Goal: Transaction & Acquisition: Book appointment/travel/reservation

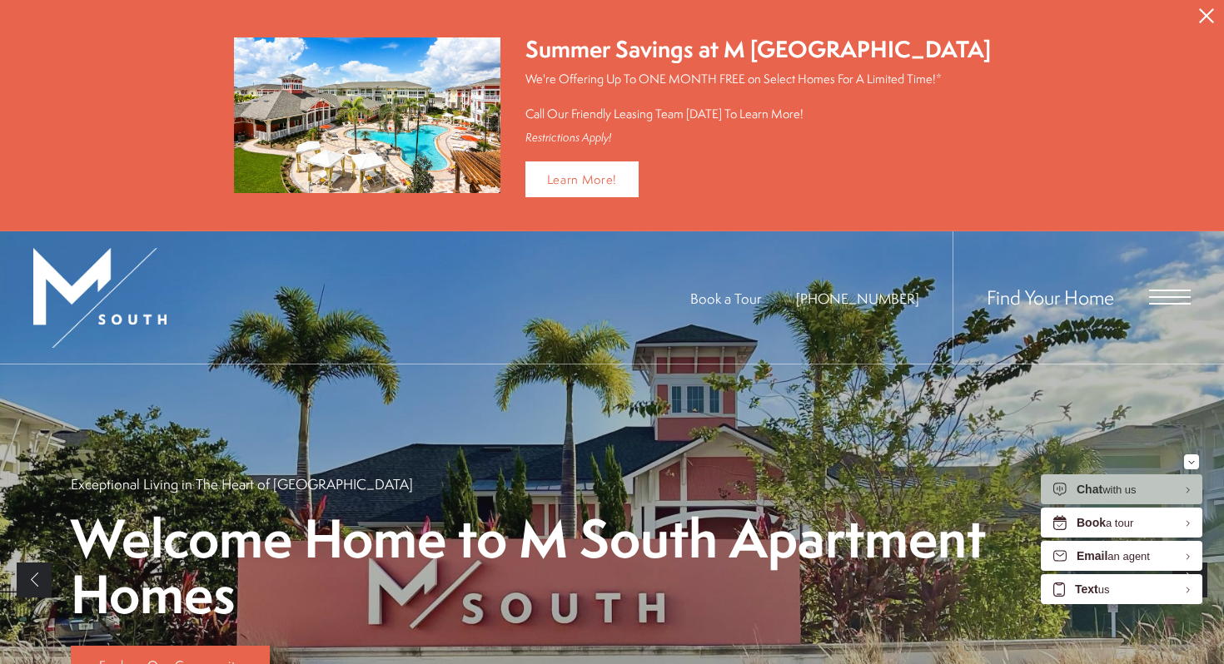
click at [1212, 12] on icon "Close Alert" at bounding box center [1206, 15] width 15 height 15
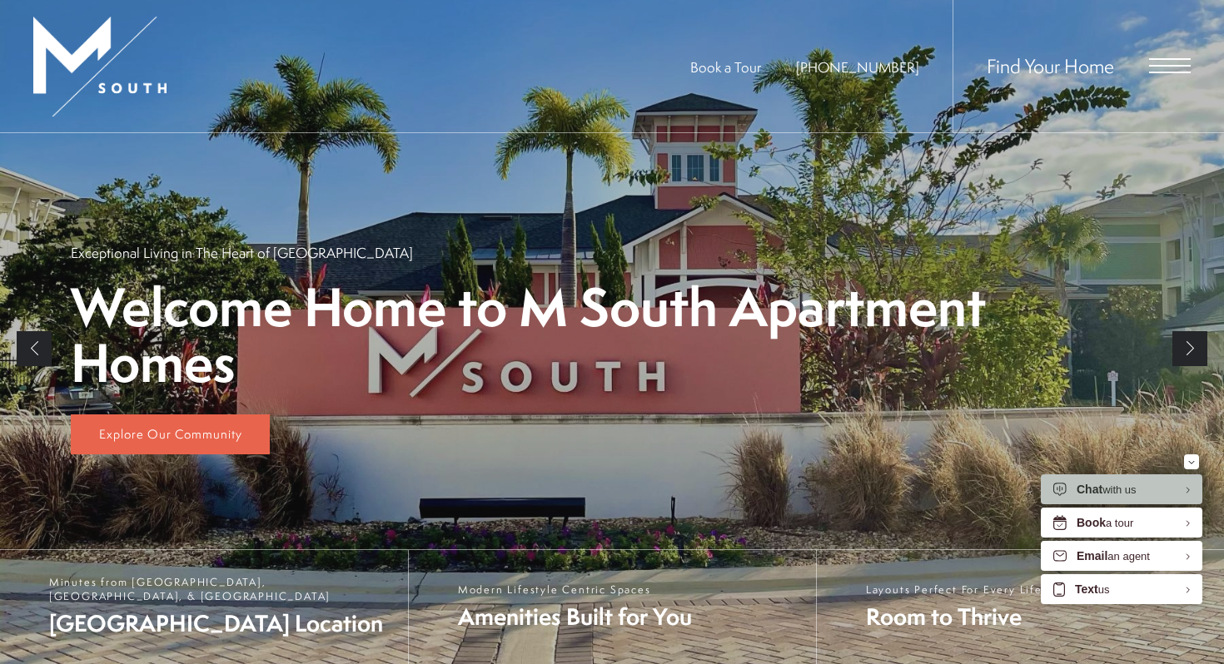
click at [1176, 66] on span "Open Menu" at bounding box center [1170, 66] width 42 height 2
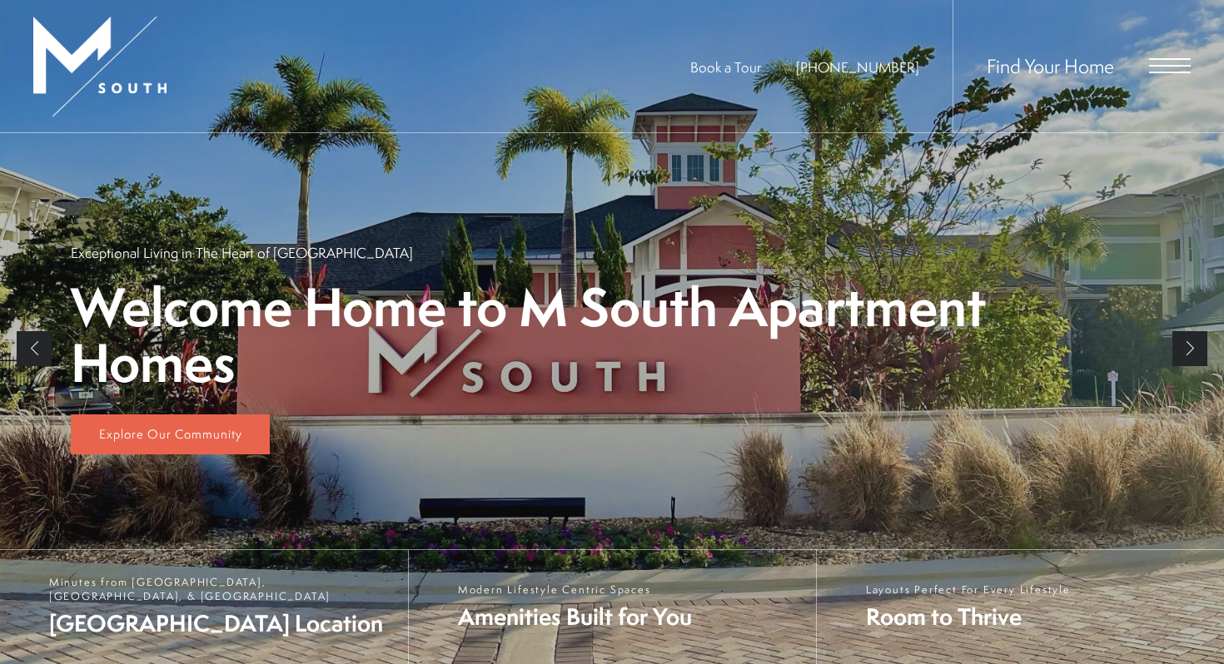
click at [1159, 67] on span "Open Menu" at bounding box center [1170, 65] width 42 height 15
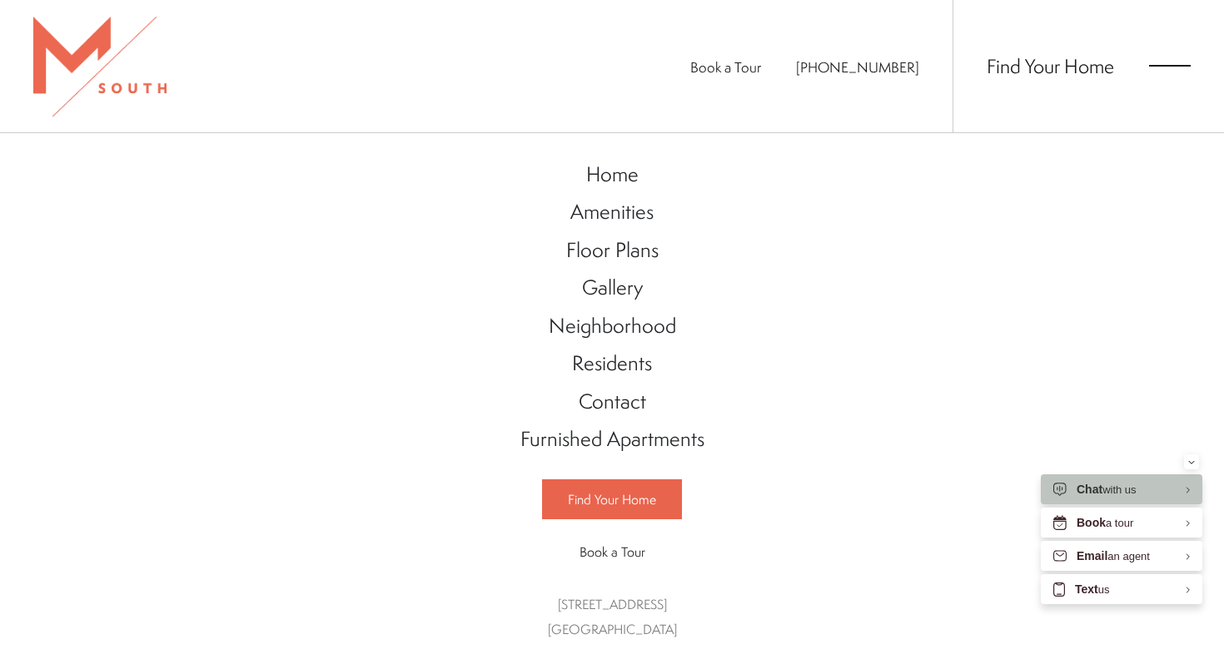
click at [1159, 67] on span "Open Menu" at bounding box center [1170, 65] width 42 height 15
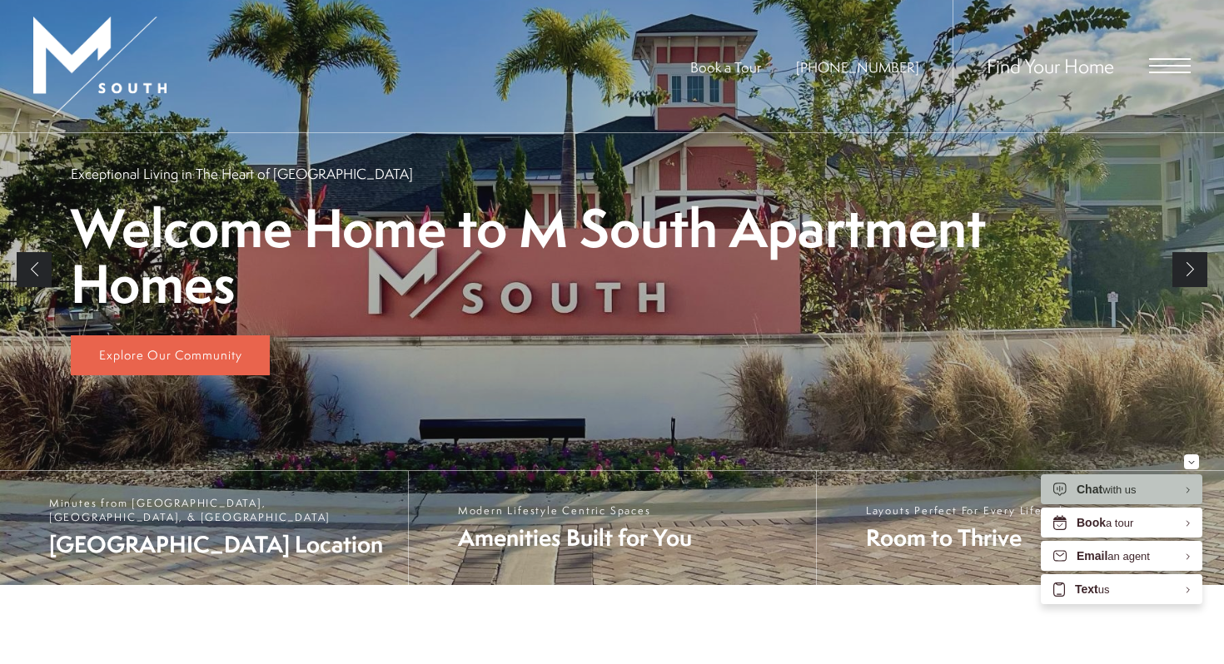
scroll to position [82, 0]
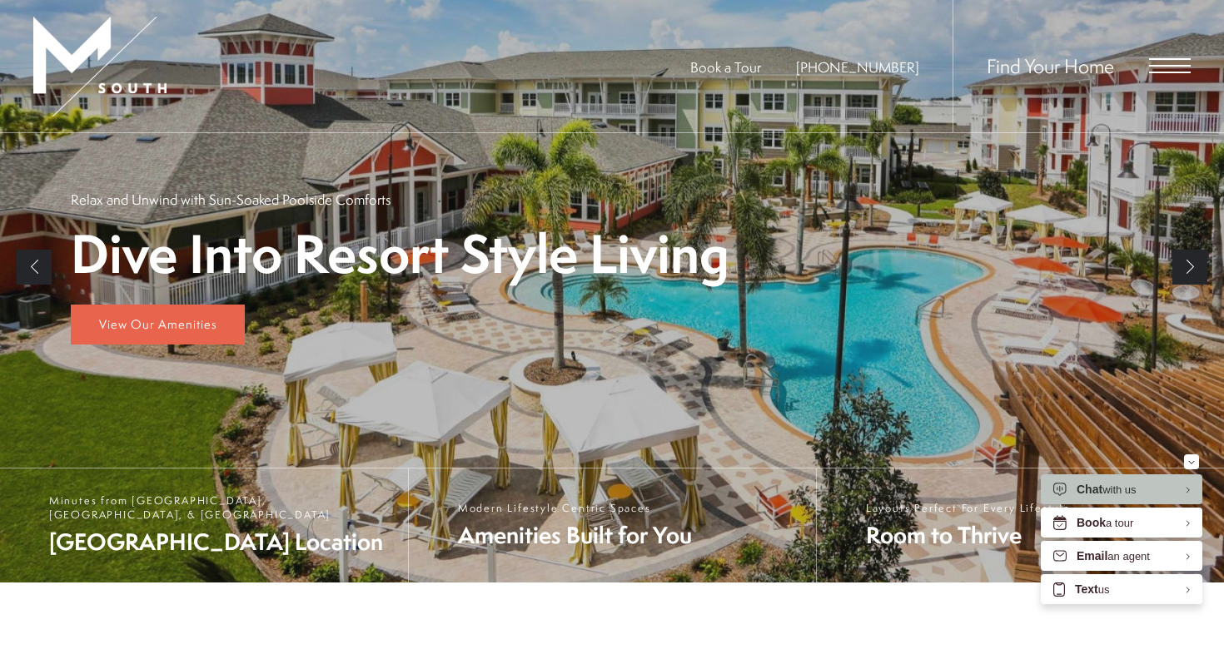
click at [1164, 64] on span "Open Menu" at bounding box center [1170, 65] width 42 height 15
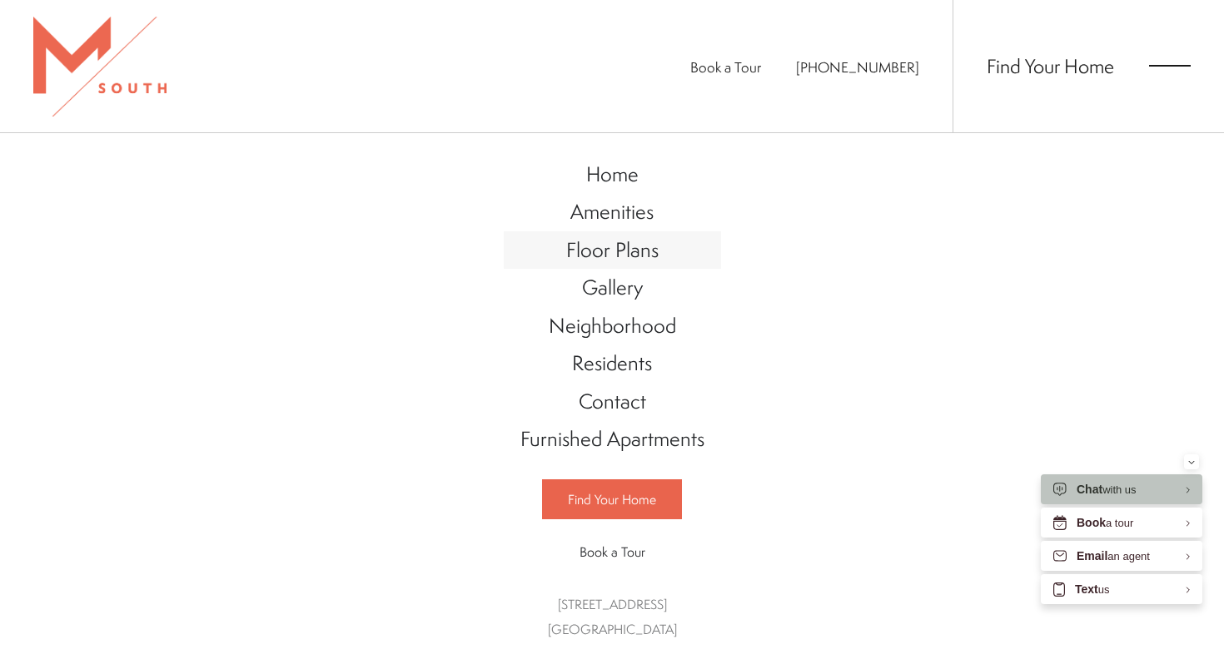
click at [609, 256] on span "Floor Plans" at bounding box center [612, 250] width 92 height 28
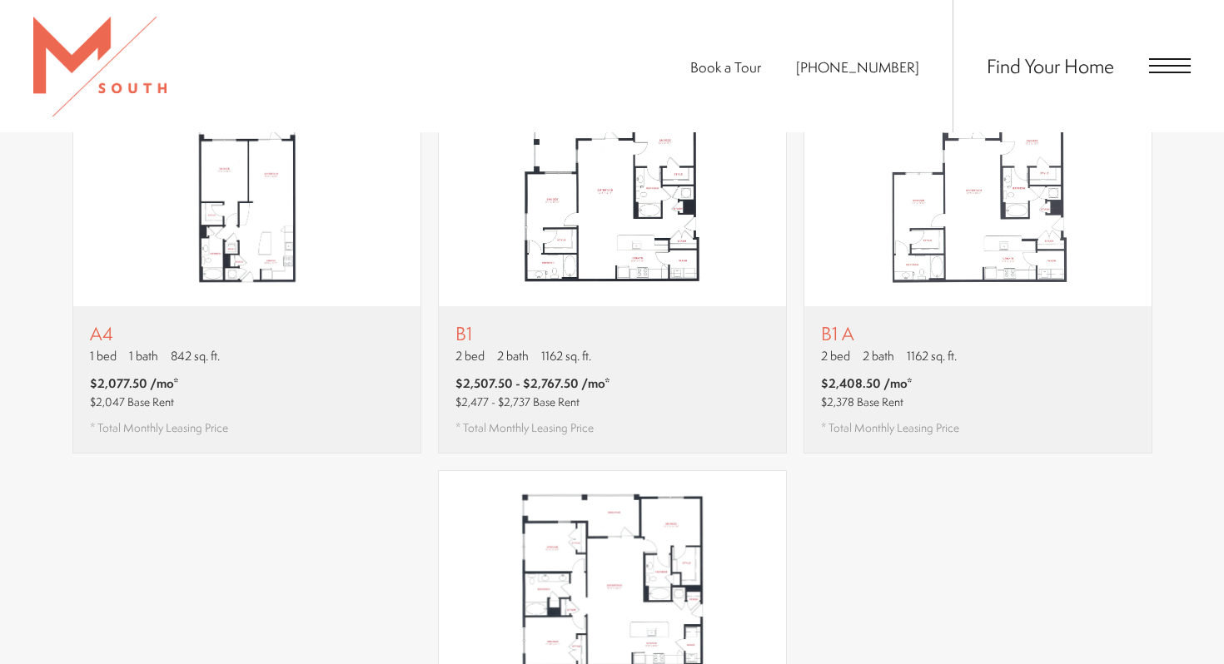
scroll to position [1518, 0]
click at [623, 330] on div "B1 2 bed 2 bath 1162 sq. ft. $2,507.50 - $2,767.50 /mo* $2,477 - $2,737 Base Re…" at bounding box center [612, 380] width 347 height 146
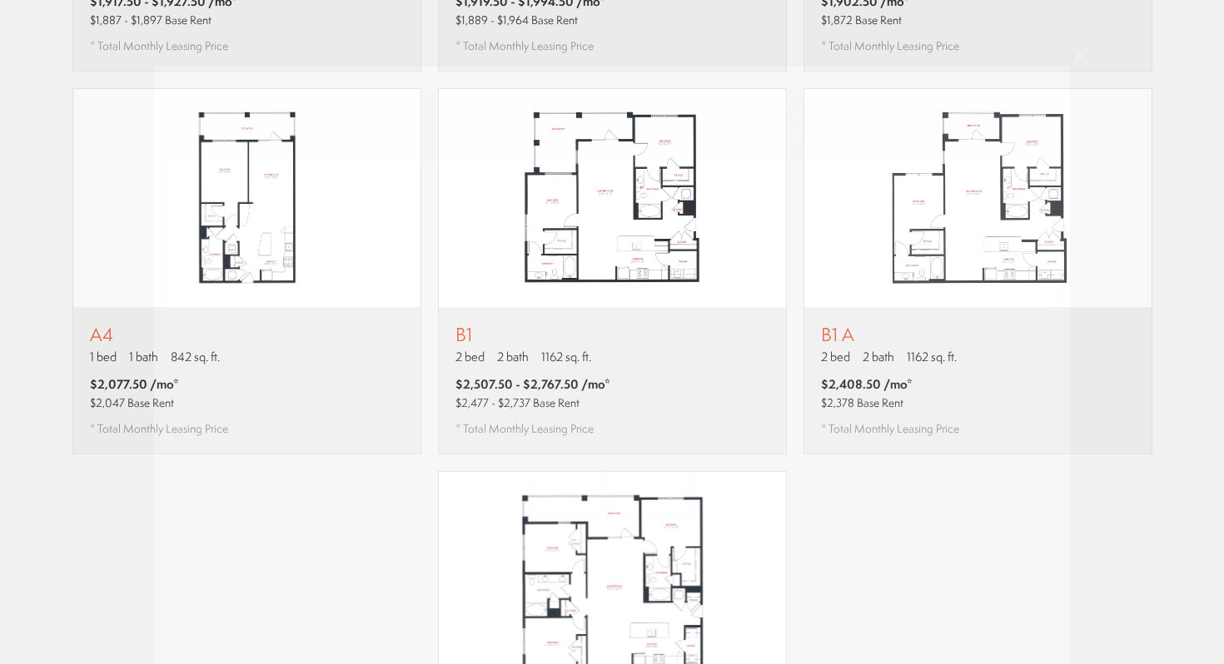
scroll to position [0, 0]
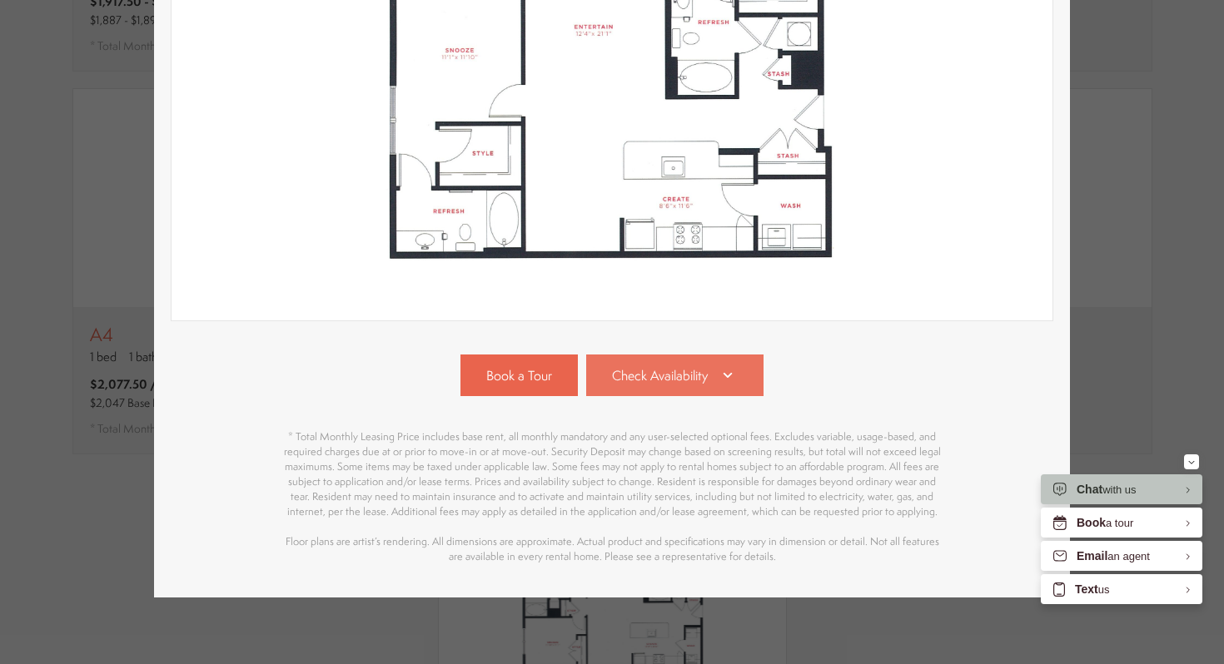
click at [653, 376] on span "Check Availability" at bounding box center [660, 375] width 96 height 19
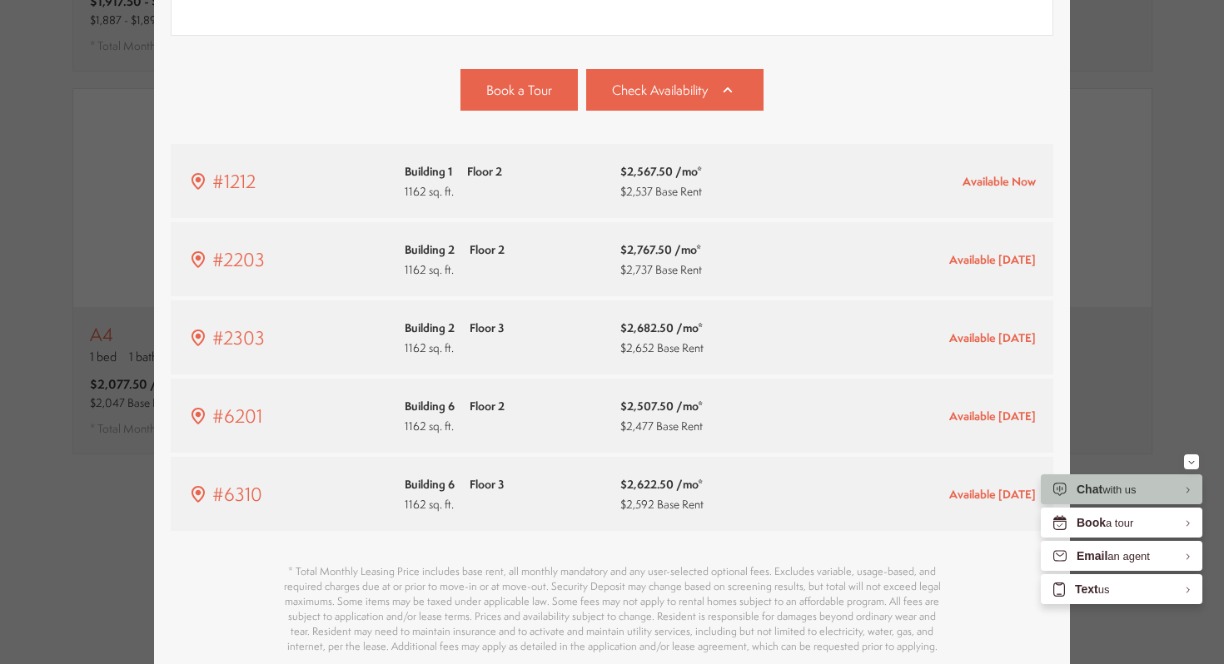
scroll to position [1518, 0]
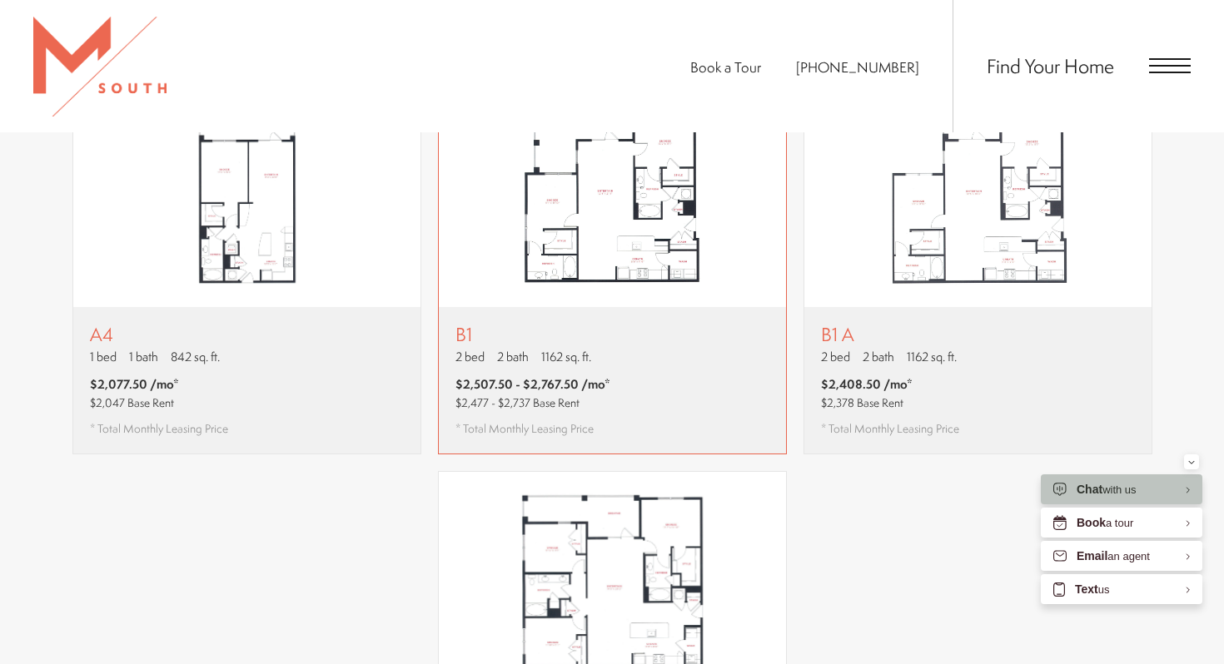
click at [684, 309] on div "B1 2 bed 2 bath 1162 sq. ft. $2,507.50 - $2,767.50 /mo* $2,477 - $2,737 Base Re…" at bounding box center [612, 380] width 347 height 146
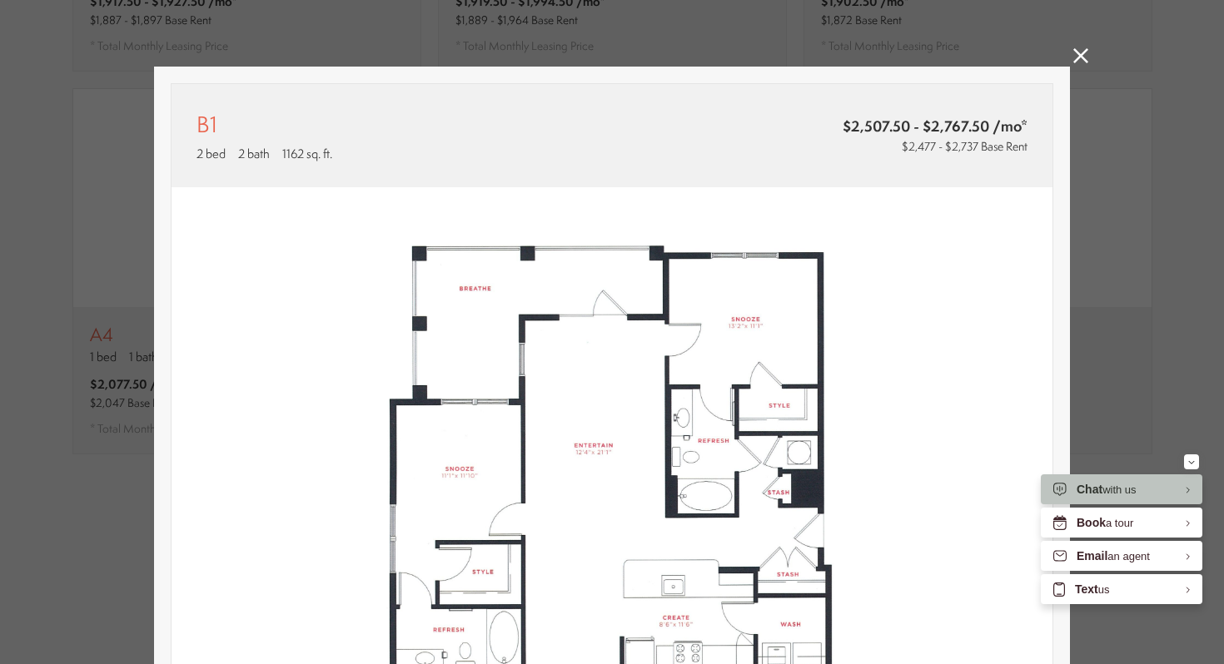
scroll to position [419, 0]
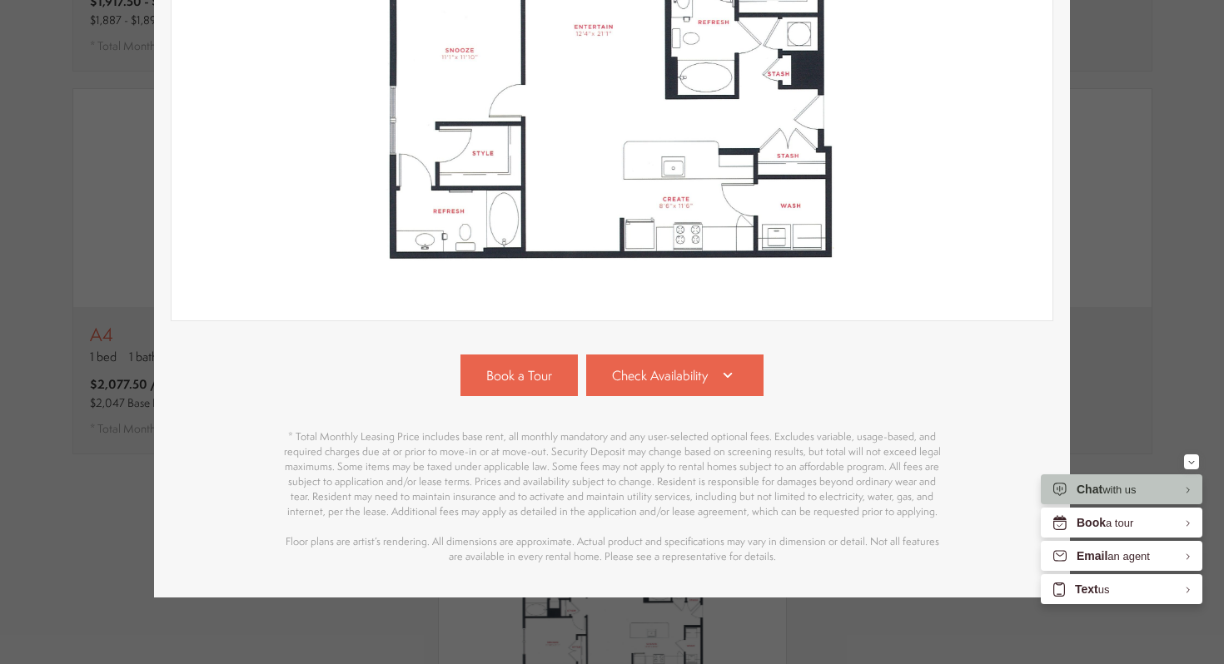
click at [769, 386] on div "Book a Tour Check Availability" at bounding box center [612, 376] width 882 height 42
click at [737, 382] on icon at bounding box center [728, 375] width 20 height 20
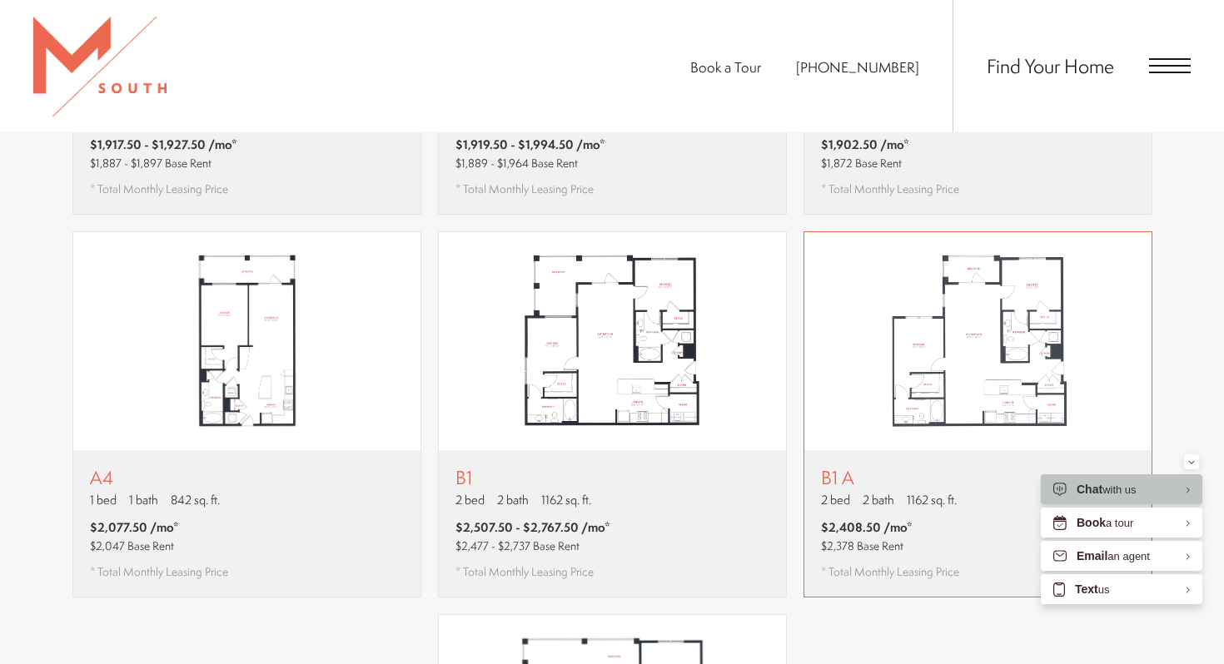
scroll to position [1374, 0]
click at [936, 451] on div "B1 A 2 bed 2 bath 1162 sq. ft. $2,408.50 /mo* $2,378 Base Rent * Total Monthly …" at bounding box center [977, 524] width 347 height 146
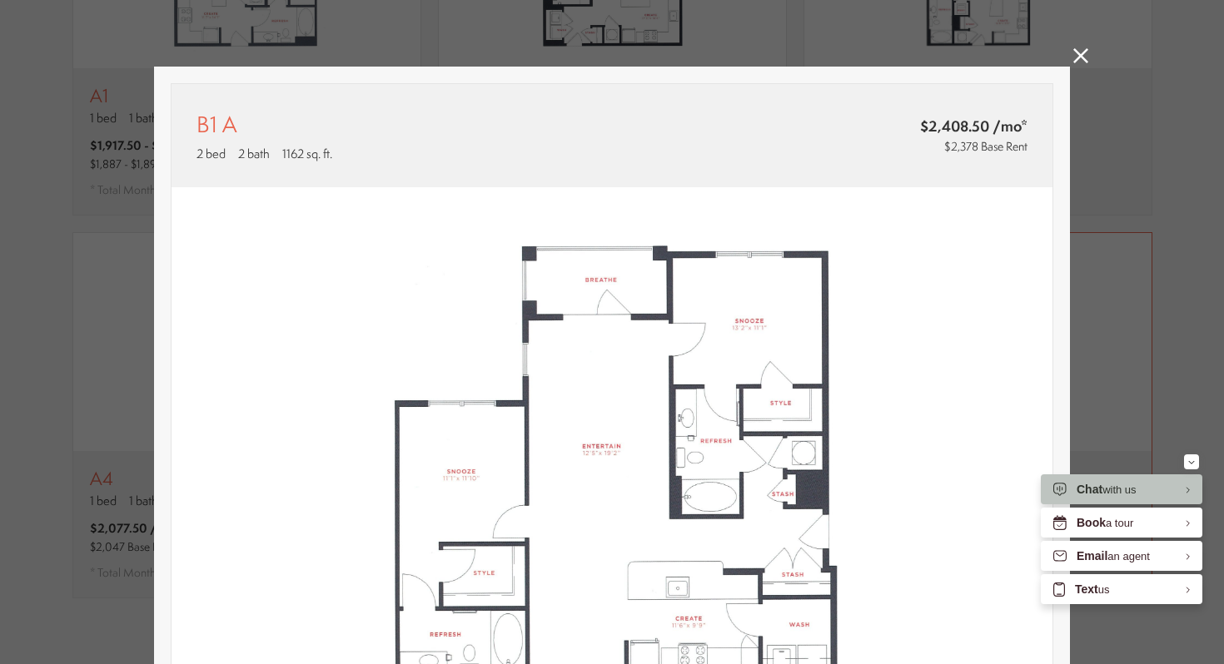
scroll to position [0, 0]
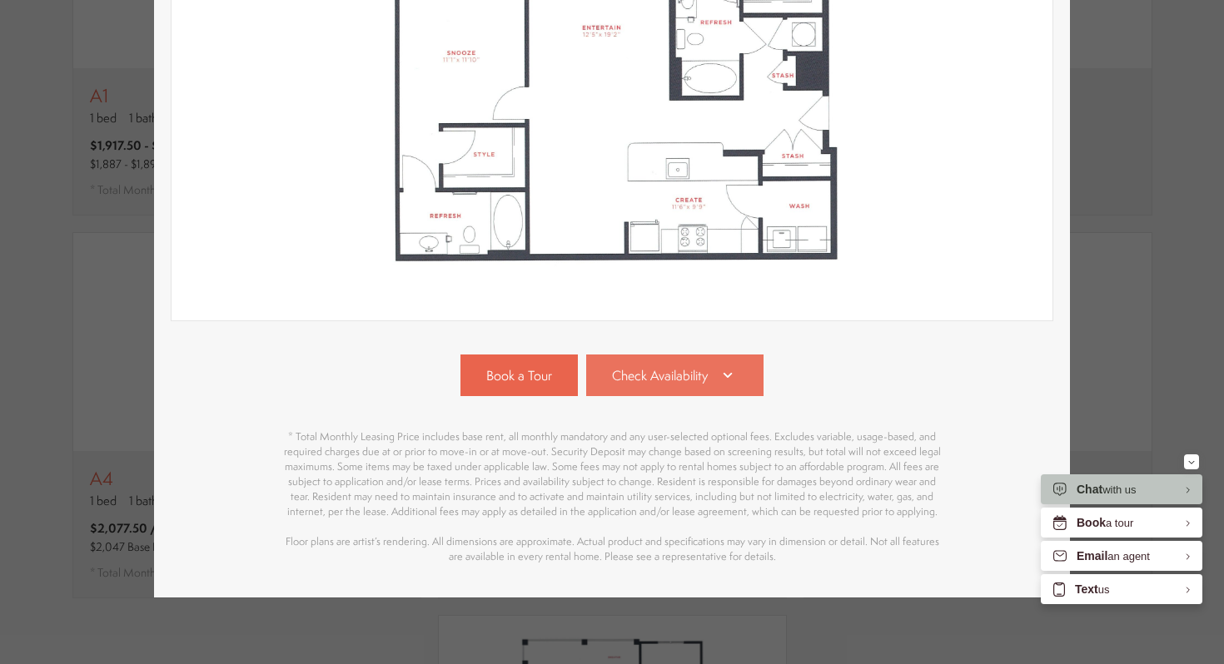
click at [677, 388] on link "Check Availability" at bounding box center [675, 376] width 178 height 42
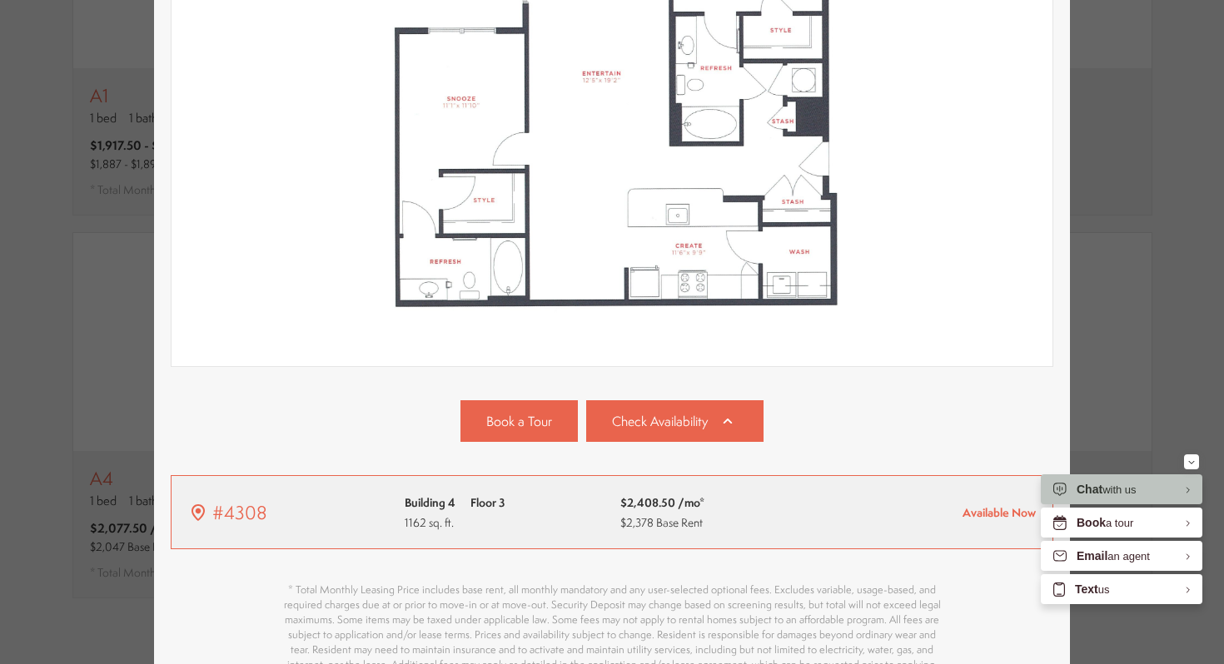
scroll to position [365, 0]
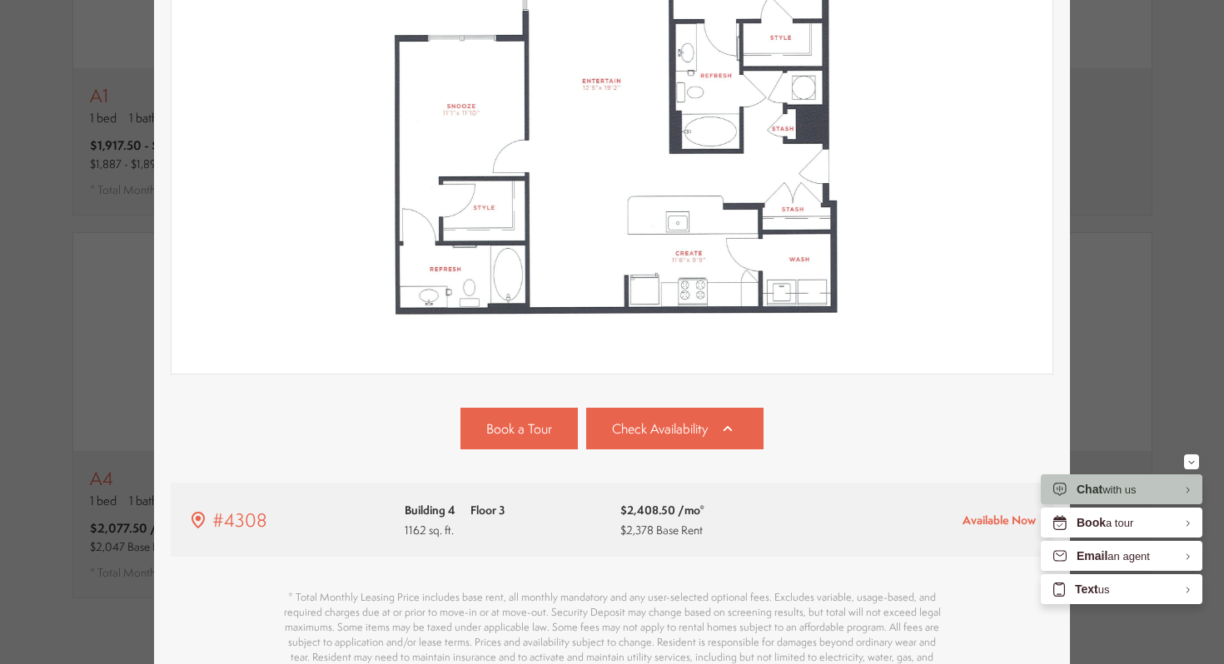
click at [1105, 297] on div "B1 A 2 bed 2 bath 1162 sq. ft. $2,408.50 /mo* $2,378 Base Rent 2D 3D" at bounding box center [612, 332] width 1224 height 664
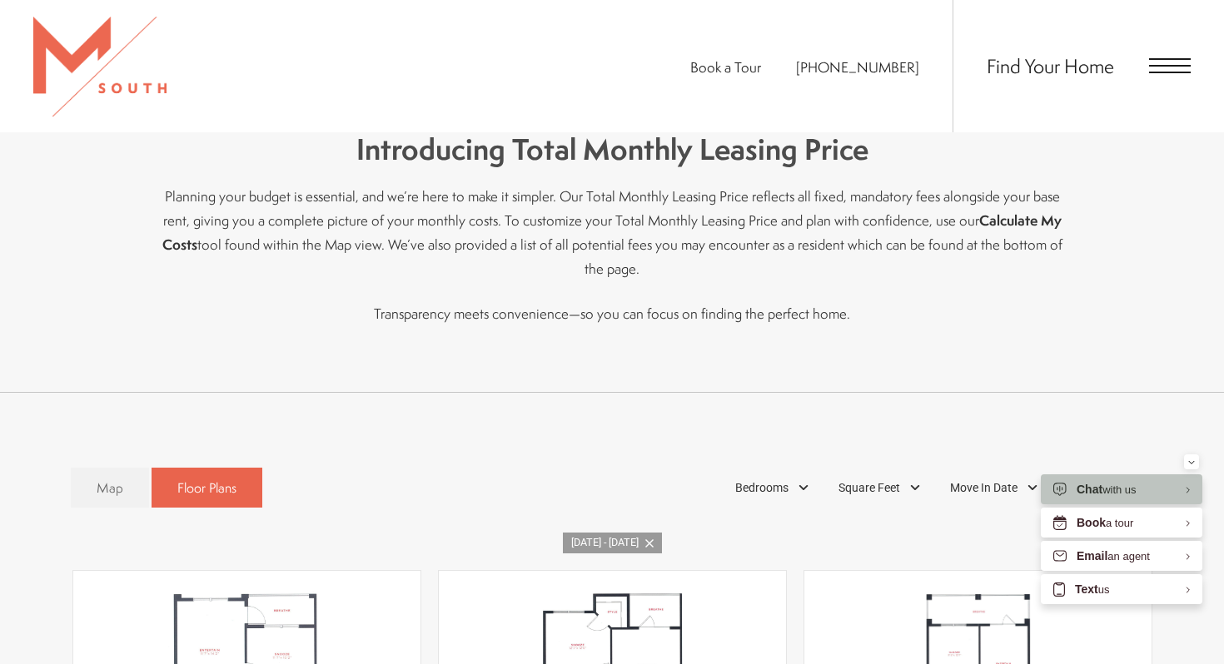
scroll to position [598, 0]
